Goal: Navigation & Orientation: Find specific page/section

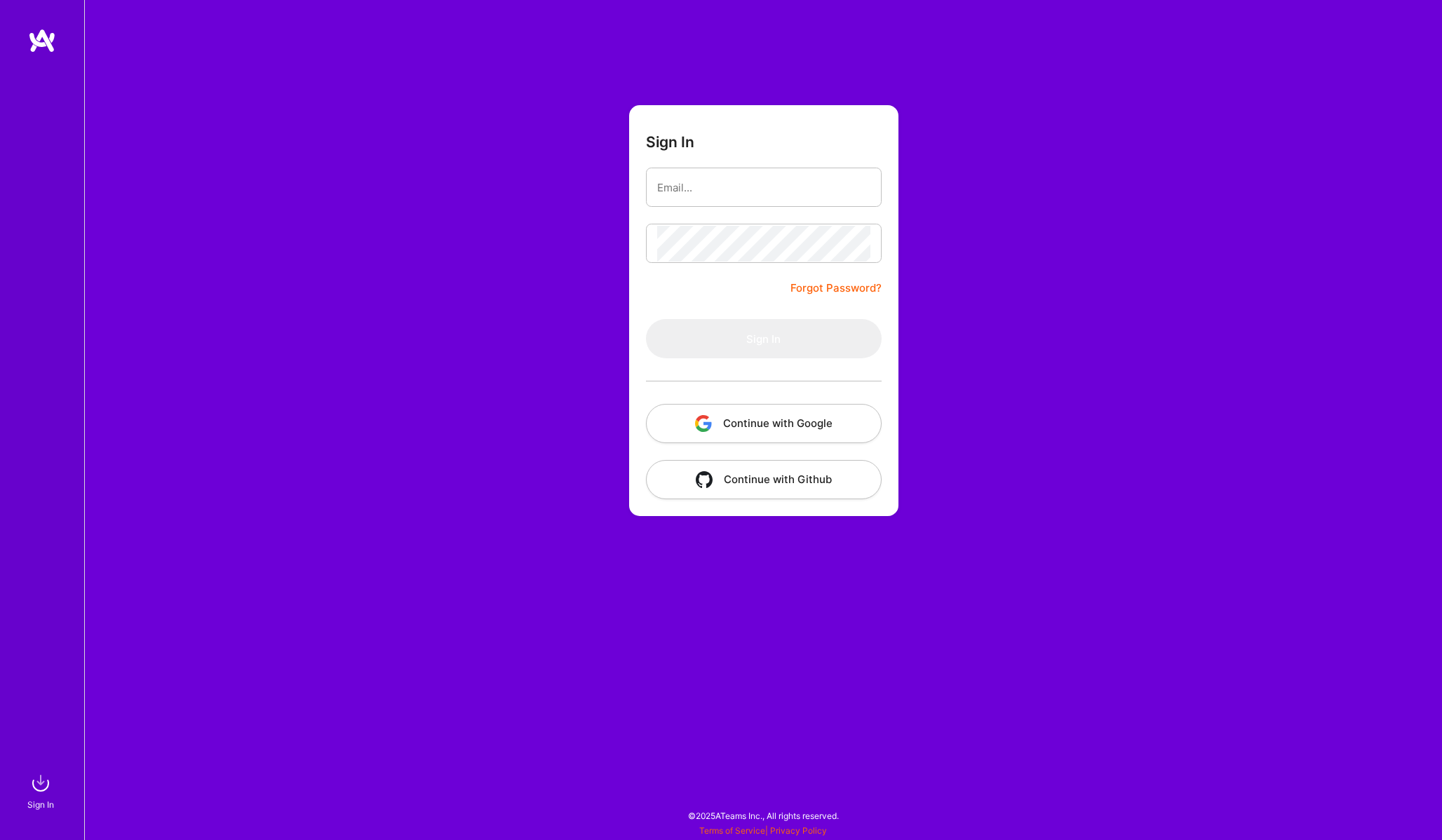
click at [974, 182] on div "Sign In Forgot Password? Sign In Continue with Google Continue with Github" at bounding box center [763, 420] width 1358 height 840
click at [742, 184] on input "email" at bounding box center [764, 188] width 213 height 36
type input "[EMAIL_ADDRESS][DOMAIN_NAME]"
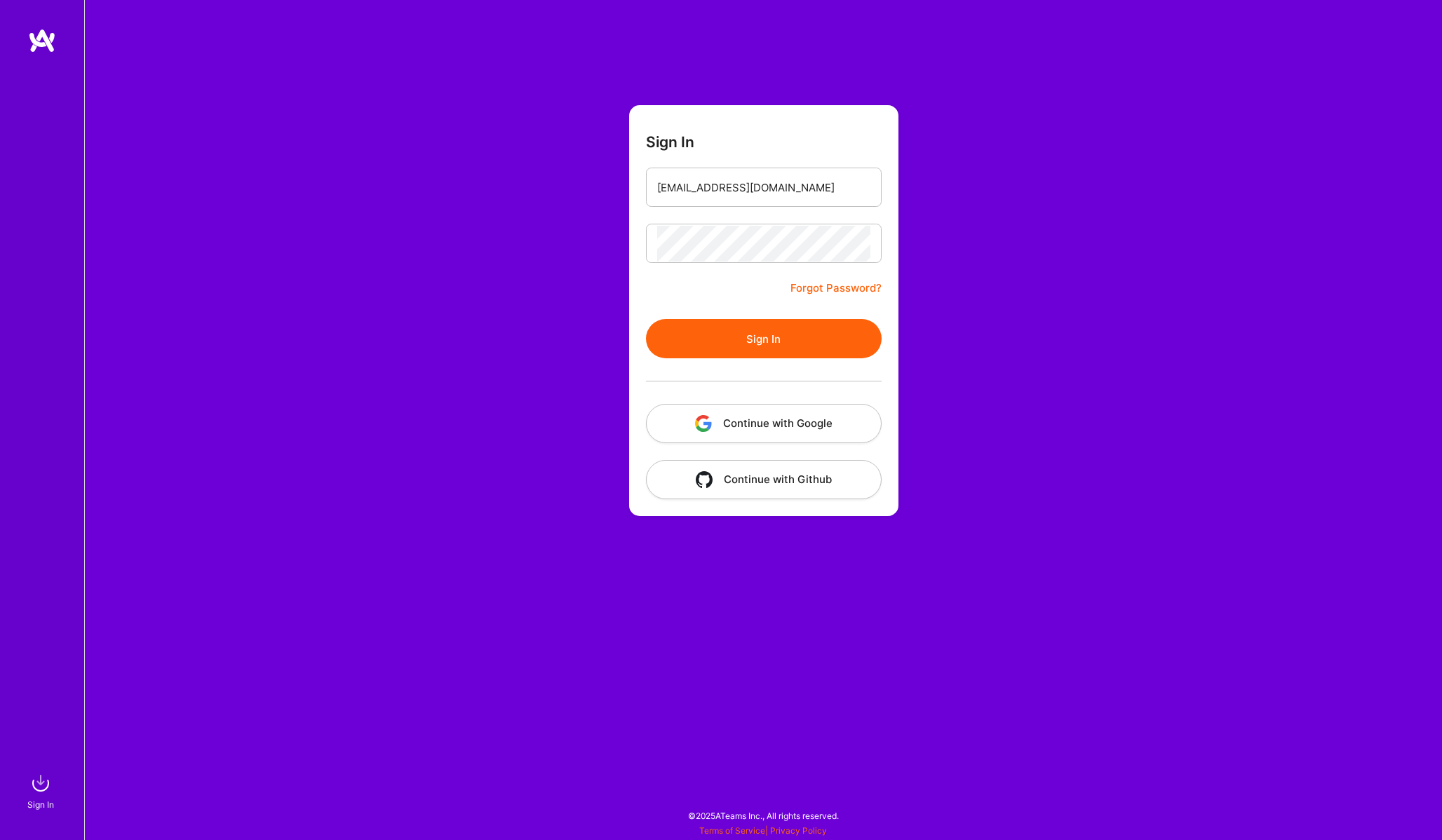
click at [752, 332] on button "Sign In" at bounding box center [764, 339] width 235 height 39
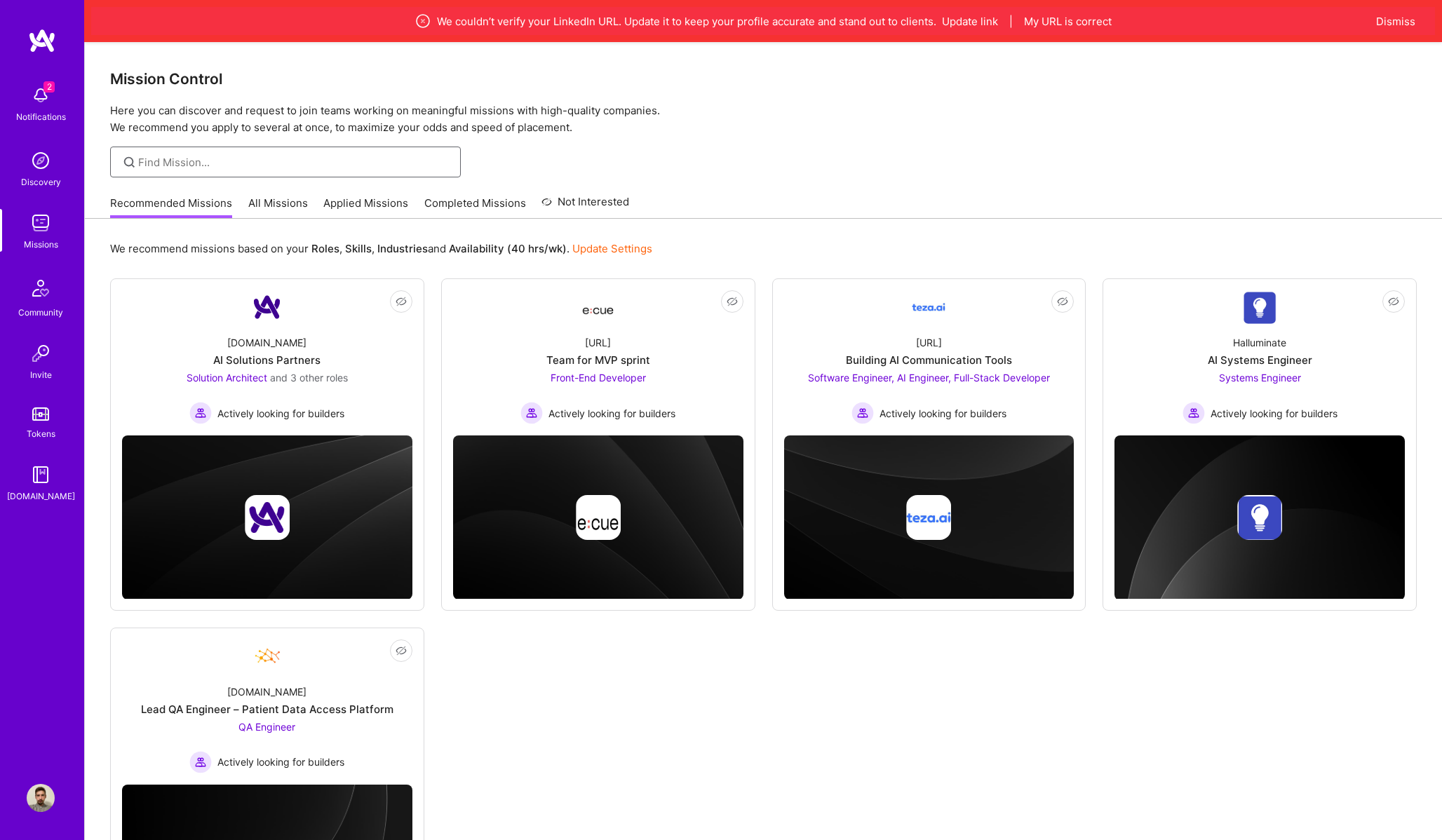
click at [273, 162] on input at bounding box center [295, 162] width 312 height 15
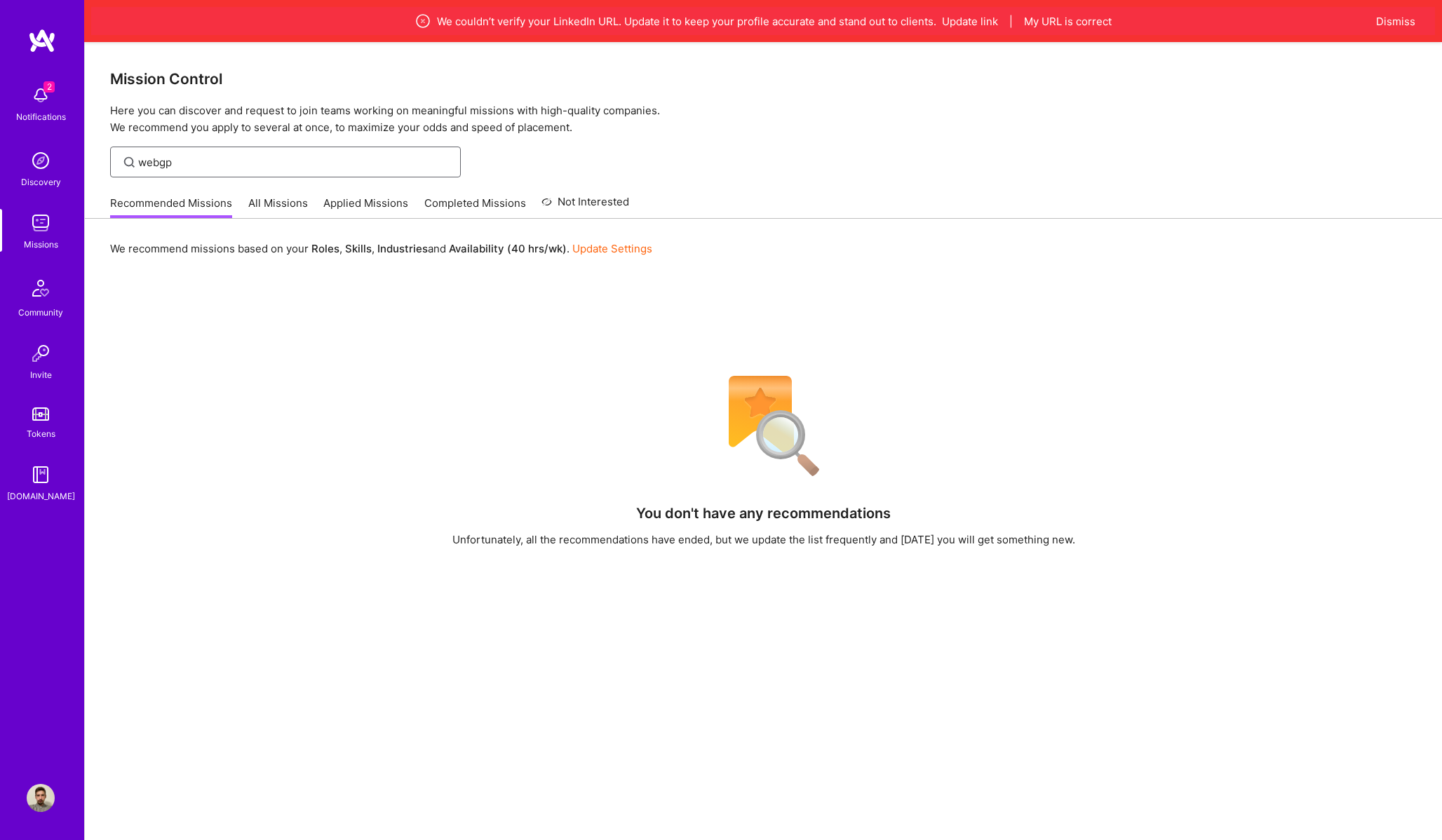
type input "webgpu"
